Goal: Find specific page/section: Find specific page/section

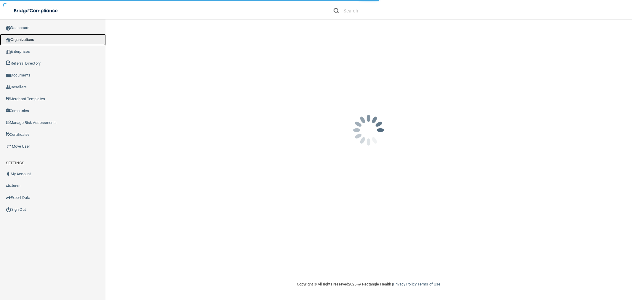
click at [23, 36] on link "Organizations" at bounding box center [53, 40] width 106 height 12
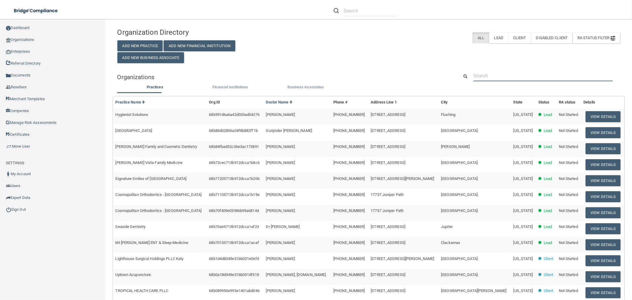
click at [492, 73] on input "text" at bounding box center [543, 75] width 139 height 11
paste input "office@magnoliafamilydentalsc.com"
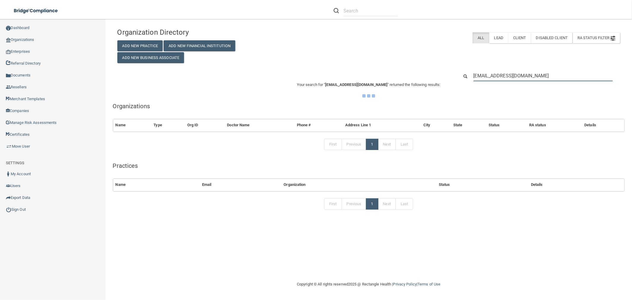
type input "office@magnoliafamilydentalsc.com"
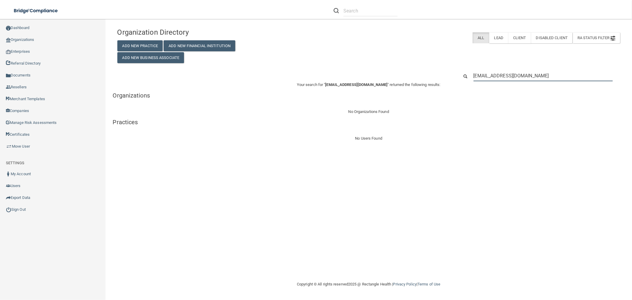
click at [525, 77] on input "office@magnoliafamilydentalsc.com" at bounding box center [543, 75] width 139 height 11
paste input "tristan"
type input "tristan@magnoliafamilydentalsc.com"
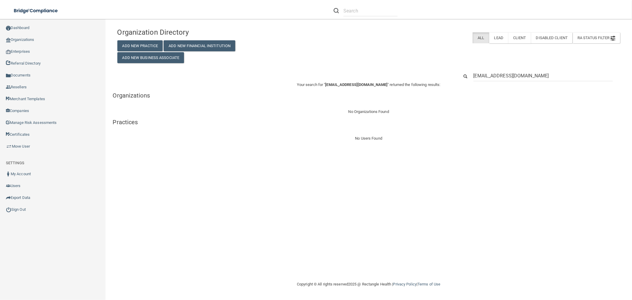
click at [514, 69] on div "Organization Directory Add New Practice Add New Financial Institution Add New B…" at bounding box center [368, 83] width 503 height 117
click at [514, 73] on input "tristan@magnoliafamilydentalsc.com" at bounding box center [543, 75] width 139 height 11
paste input "Magnolia Family Dental"
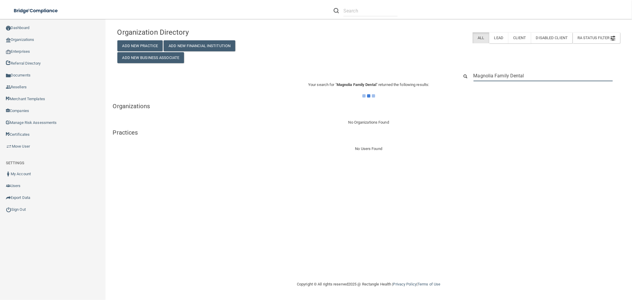
type input "Magnolia Family Dental"
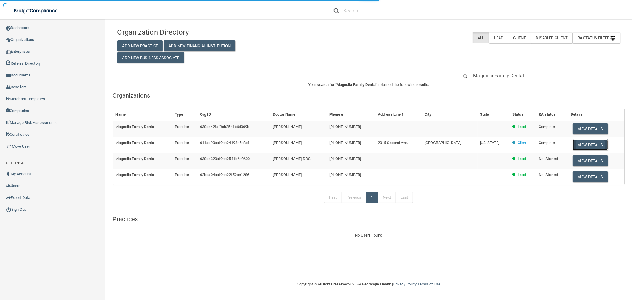
click at [594, 145] on button "View Details" at bounding box center [590, 144] width 35 height 11
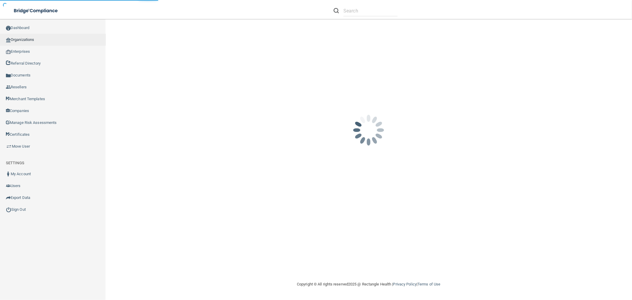
drag, startPoint x: 33, startPoint y: 37, endPoint x: 87, endPoint y: 40, distance: 54.3
click at [33, 37] on link "Organizations" at bounding box center [53, 40] width 106 height 12
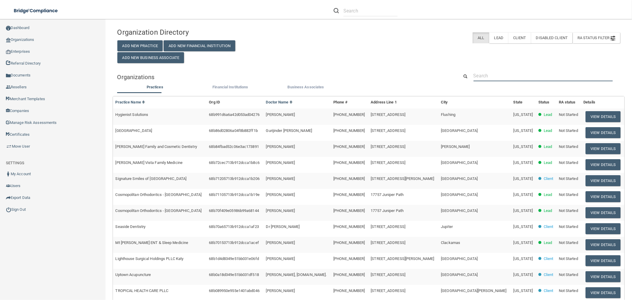
click at [490, 76] on input "text" at bounding box center [543, 75] width 139 height 11
paste input "amg@amgpromedical.com"
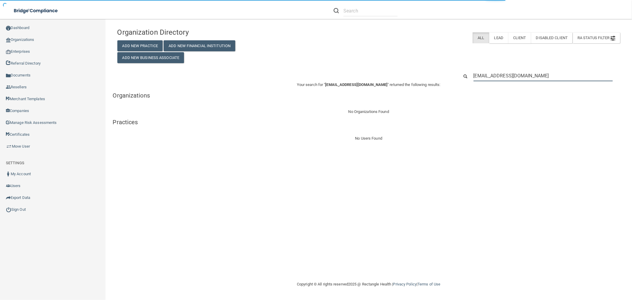
type input "amg@amgpromedical.com"
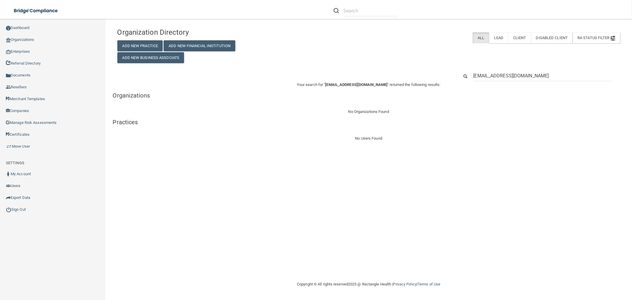
click at [518, 82] on p "Your search for " amg@amgpromedical.com " returned the following results:" at bounding box center [369, 84] width 512 height 7
click at [518, 81] on input "amg@amgpromedical.com" at bounding box center [543, 75] width 139 height 11
click at [518, 79] on input "amg@amgpromedical.com" at bounding box center [543, 75] width 139 height 11
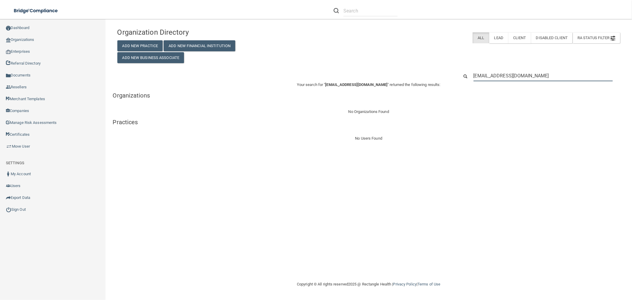
paste input "AMG A Professional Medical Corporation"
type input "AMG A Professional Medical Corporation"
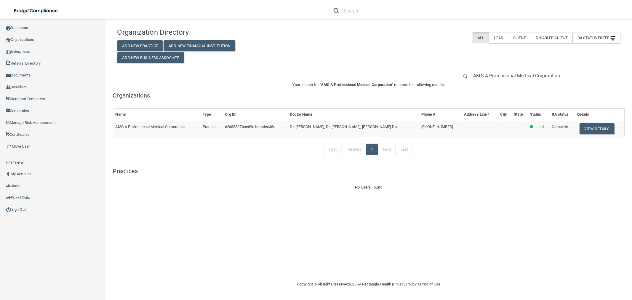
drag, startPoint x: 573, startPoint y: 75, endPoint x: 537, endPoint y: 77, distance: 35.7
click at [536, 78] on input "AMG A Professional Medical Corporation" at bounding box center [543, 75] width 139 height 11
type input "AMG A Professional Medical"
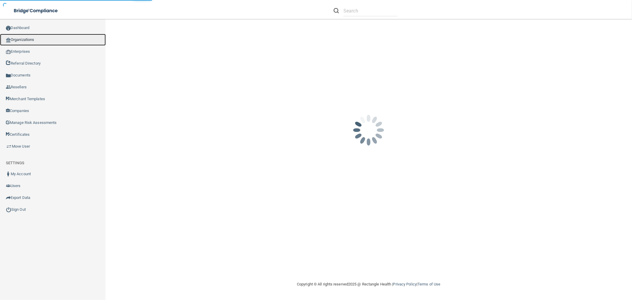
click at [23, 39] on link "Organizations" at bounding box center [53, 40] width 106 height 12
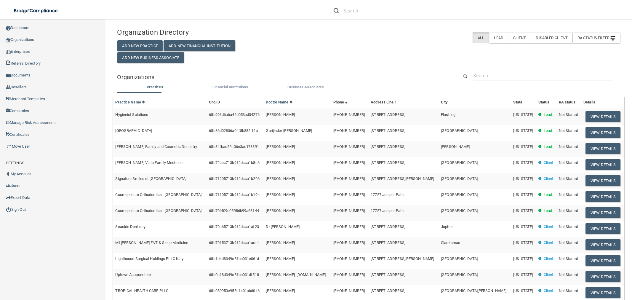
click at [507, 76] on input "text" at bounding box center [543, 75] width 139 height 11
paste input "[EMAIL_ADDRESS][DOMAIN_NAME]"
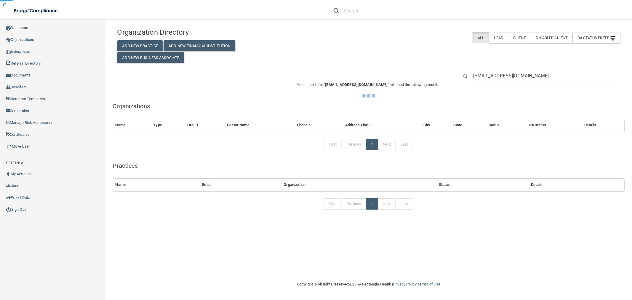
type input "[EMAIL_ADDRESS][DOMAIN_NAME]"
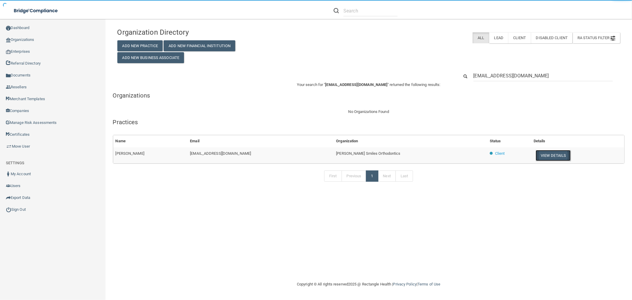
click at [543, 157] on button "View Details" at bounding box center [553, 155] width 35 height 11
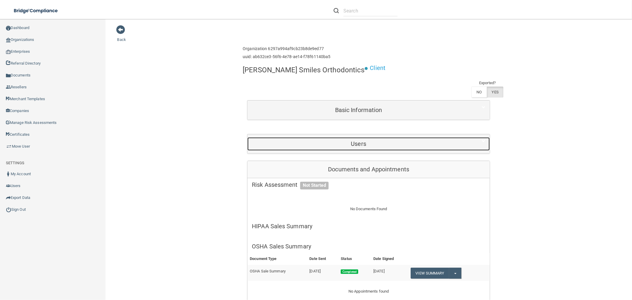
click at [379, 141] on h5 "Users" at bounding box center [358, 144] width 213 height 7
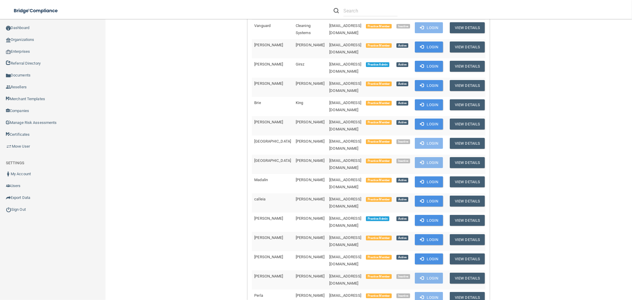
scroll to position [230, 0]
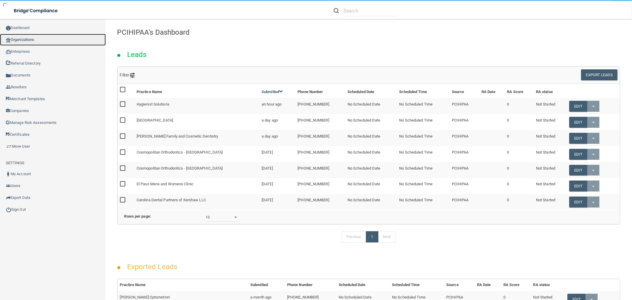
click at [49, 41] on link "Organizations" at bounding box center [53, 40] width 106 height 12
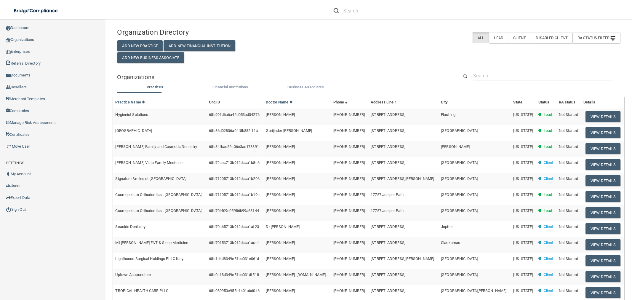
click at [494, 71] on input "text" at bounding box center [543, 75] width 139 height 11
paste input "[EMAIL_ADDRESS][DOMAIN_NAME]"
type input "[EMAIL_ADDRESS][DOMAIN_NAME]"
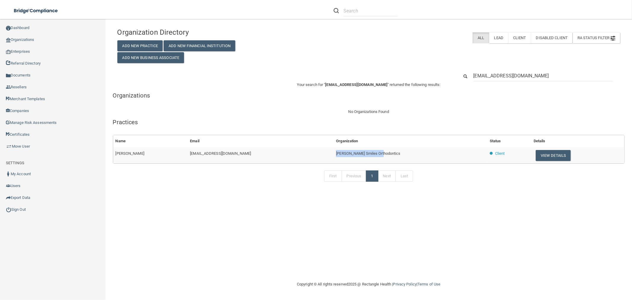
drag, startPoint x: 380, startPoint y: 154, endPoint x: 334, endPoint y: 153, distance: 46.6
click at [334, 153] on td "[PERSON_NAME] Smiles Orthodontics" at bounding box center [411, 155] width 154 height 16
copy span "[PERSON_NAME] Smiles Orthodontics"
click at [509, 76] on input "[EMAIL_ADDRESS][DOMAIN_NAME]" at bounding box center [543, 75] width 139 height 11
click at [509, 75] on input "[EMAIL_ADDRESS][DOMAIN_NAME]" at bounding box center [543, 75] width 139 height 11
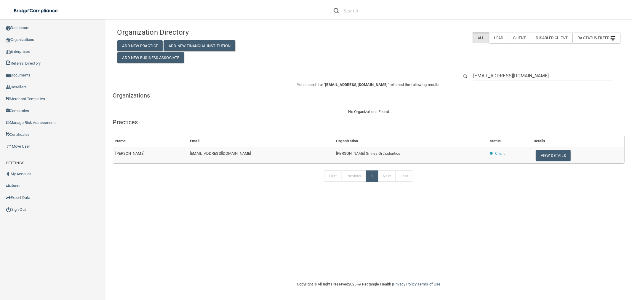
click at [508, 75] on input "[EMAIL_ADDRESS][DOMAIN_NAME]" at bounding box center [543, 75] width 139 height 11
paste input "Heavenly Soles, PLLC"
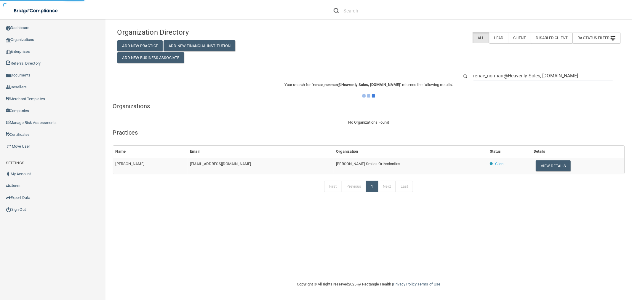
click at [504, 73] on input "renae_norman@Heavenly Soles, [DOMAIN_NAME]" at bounding box center [543, 75] width 139 height 11
click at [505, 74] on input "renae_norman@Heavenly Soles, [DOMAIN_NAME]" at bounding box center [543, 75] width 139 height 11
click at [505, 75] on input "renae_norman@Heavenly Soles, [DOMAIN_NAME]" at bounding box center [543, 75] width 139 height 11
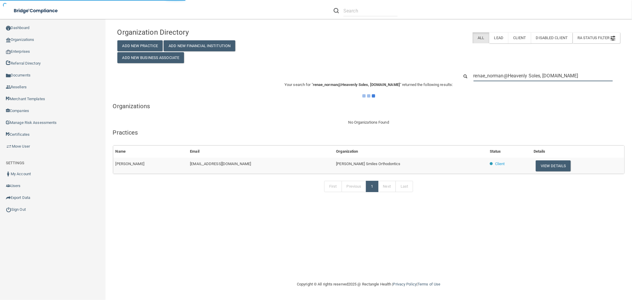
click at [505, 75] on input "renae_norman@Heavenly Soles, [DOMAIN_NAME]" at bounding box center [543, 75] width 139 height 11
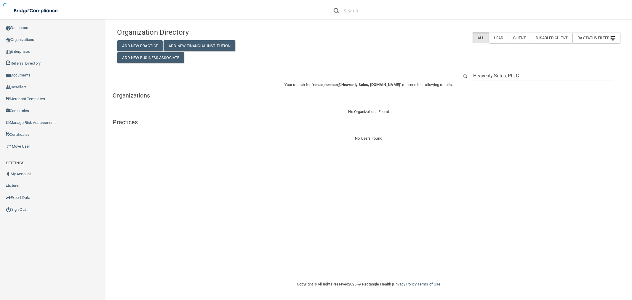
type input "Heavenly Soles, PLLC"
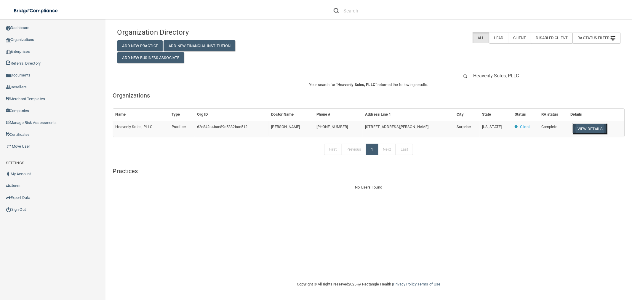
click at [591, 126] on button "View Details" at bounding box center [590, 128] width 35 height 11
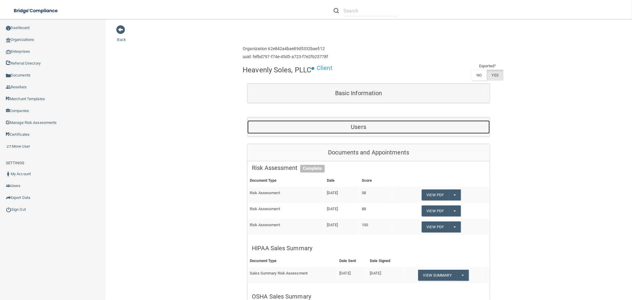
click at [360, 130] on h5 "Users" at bounding box center [358, 127] width 213 height 7
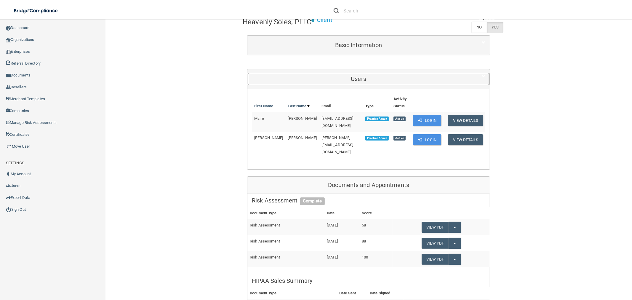
scroll to position [132, 0]
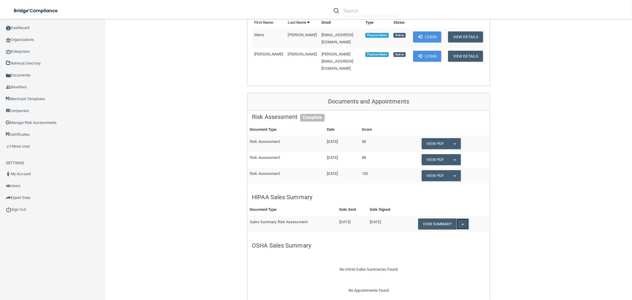
click at [463, 219] on button "Split button!" at bounding box center [463, 224] width 12 height 11
click at [452, 232] on link "Download as PDF" at bounding box center [442, 236] width 49 height 9
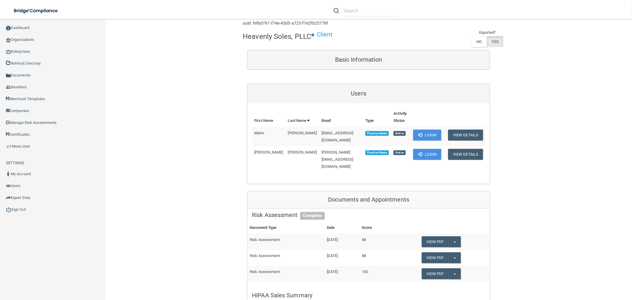
scroll to position [33, 0]
